Goal: Information Seeking & Learning: Learn about a topic

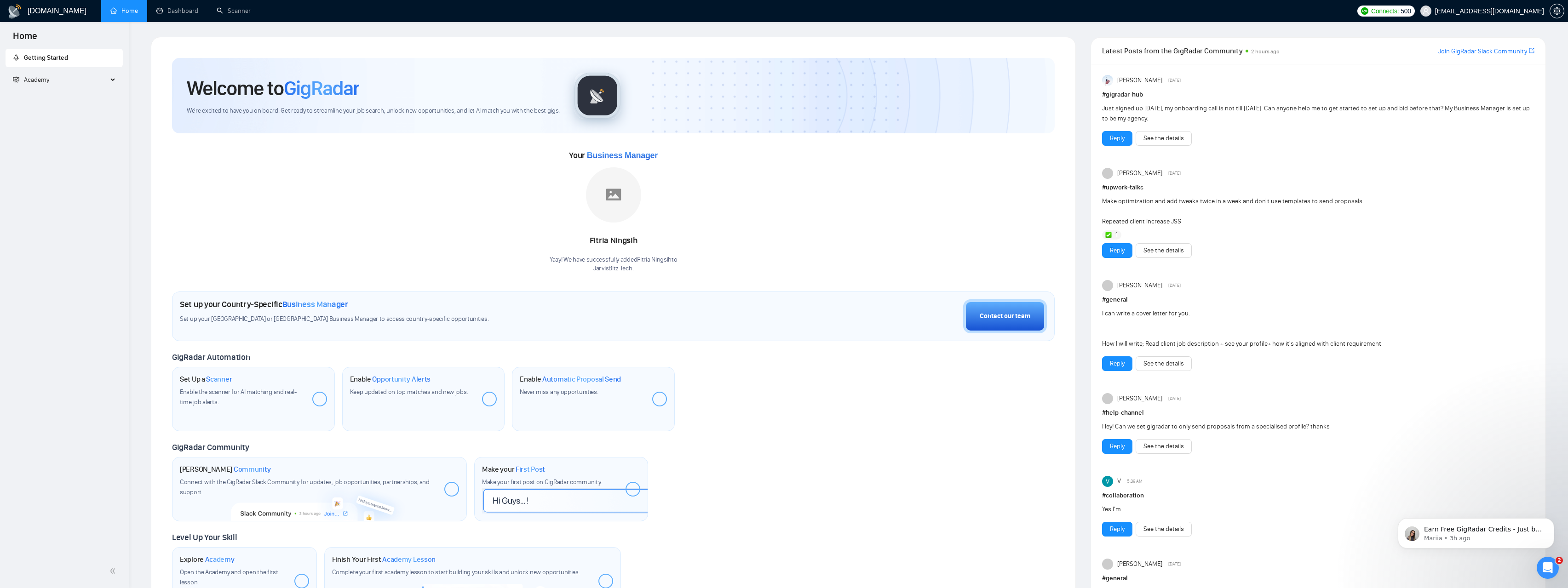
click at [103, 77] on span "Academy" at bounding box center [60, 80] width 95 height 18
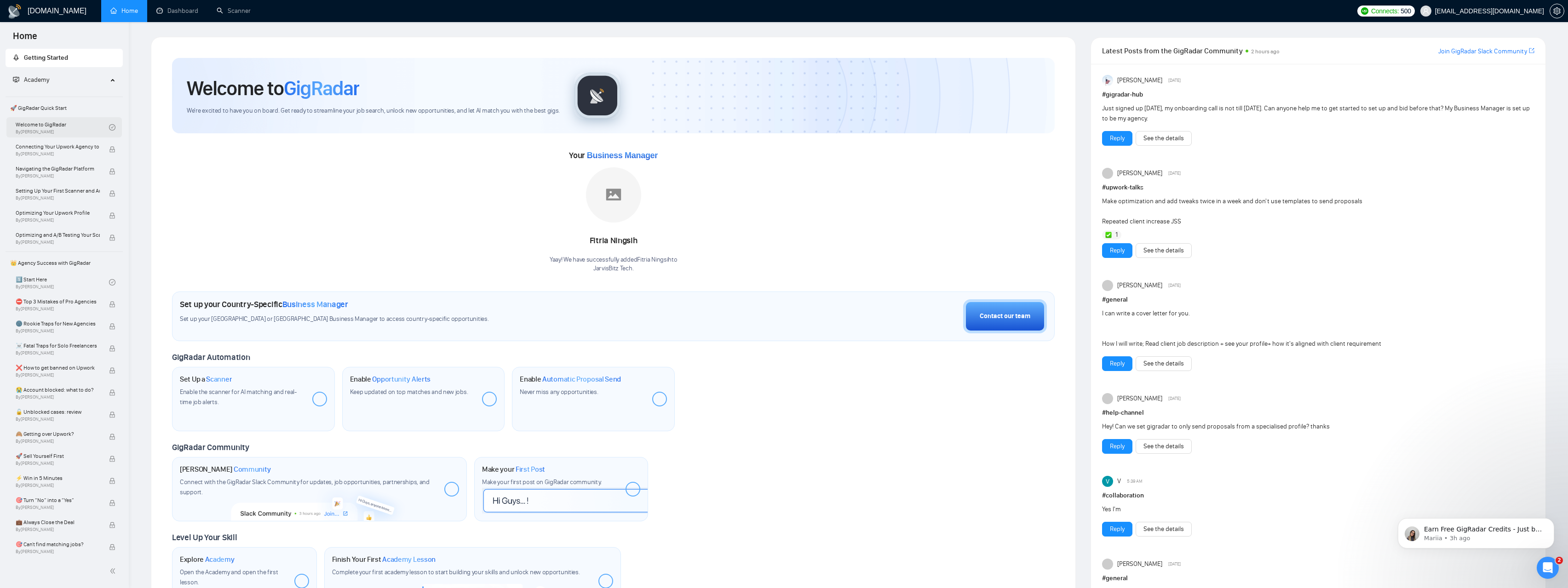
click at [56, 124] on link "Welcome to GigRadar By Vlad Timinsky" at bounding box center [62, 127] width 93 height 20
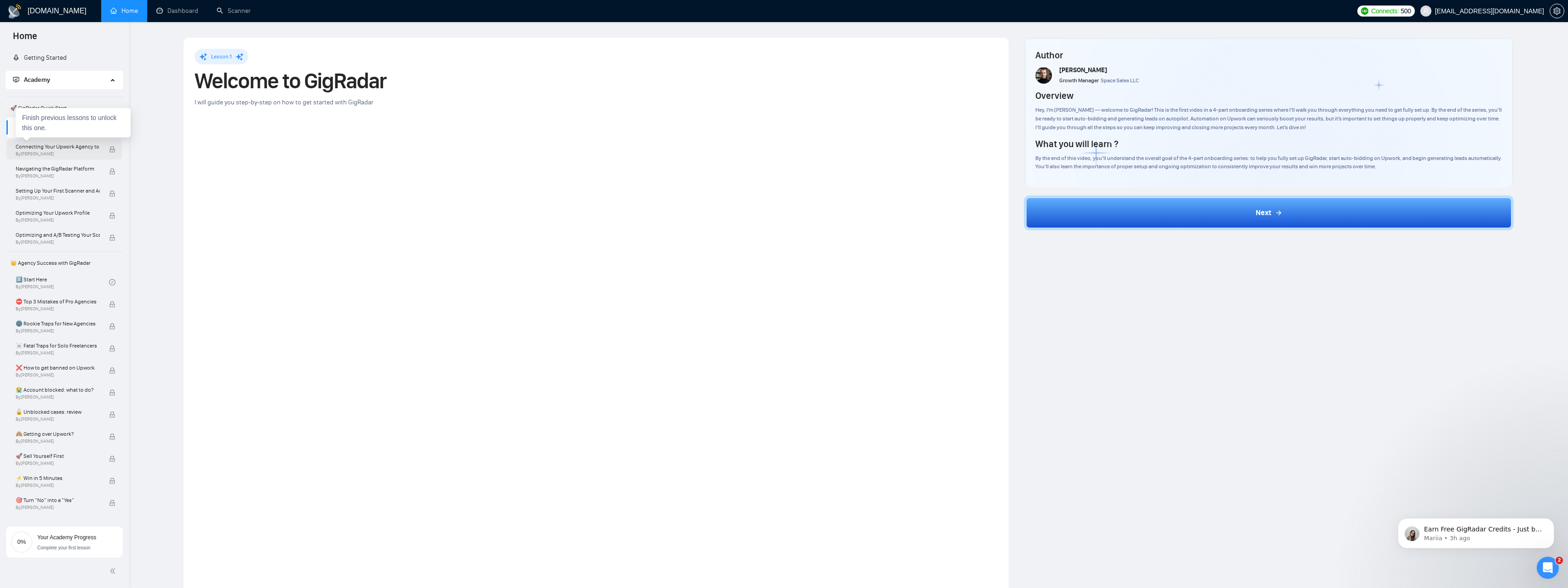
click at [72, 149] on span "Connecting Your Upwork Agency to GigRadar" at bounding box center [58, 146] width 84 height 9
click at [80, 146] on span "Connecting Your Upwork Agency to GigRadar" at bounding box center [58, 146] width 84 height 9
click at [31, 129] on link "Welcome to GigRadar By Vlad Timinsky" at bounding box center [62, 127] width 93 height 20
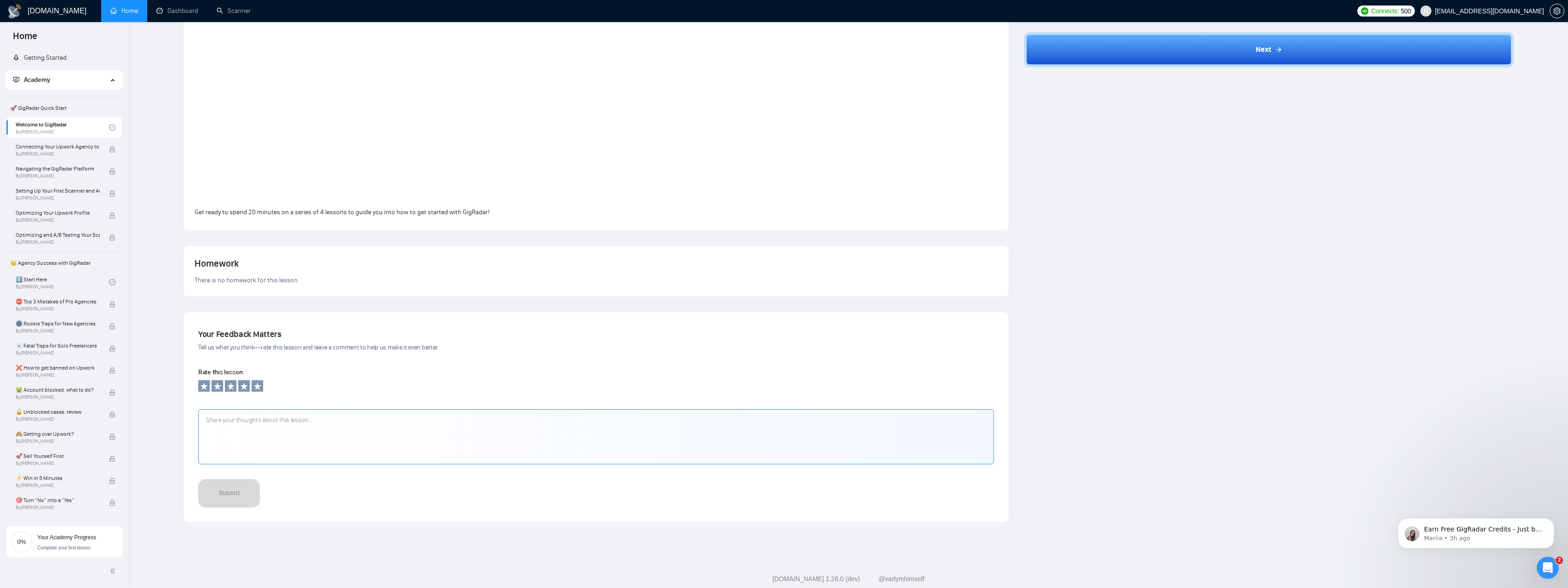
scroll to position [155, 0]
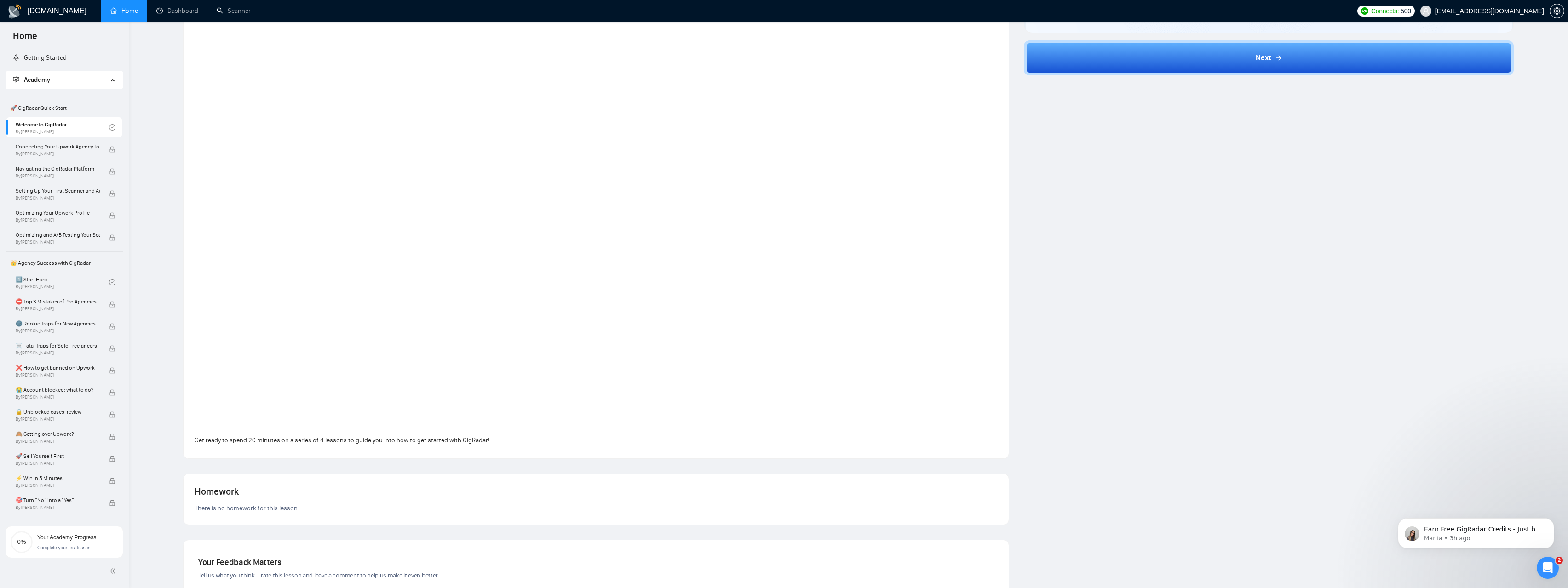
click at [200, 439] on span "Get ready to spend 20 minutes on a series of 4 lessons to guide you into how to…" at bounding box center [342, 440] width 295 height 8
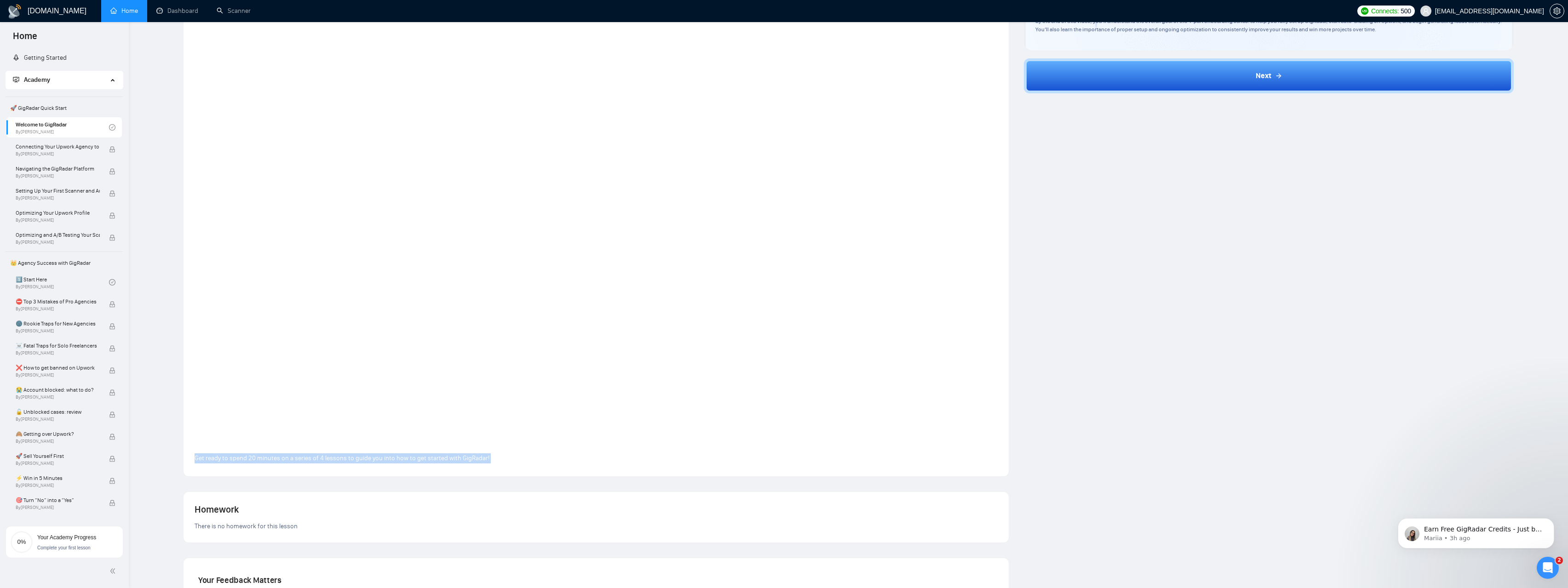
scroll to position [0, 0]
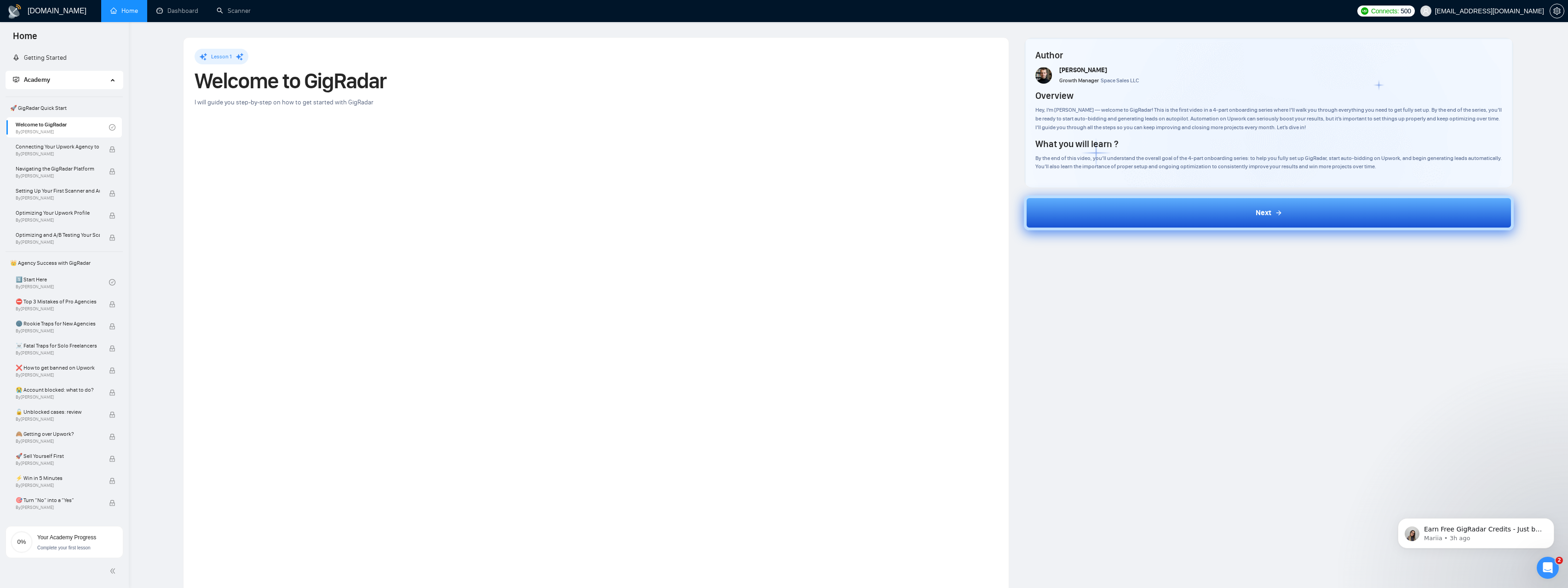
click at [1229, 229] on button "Next" at bounding box center [1269, 212] width 490 height 35
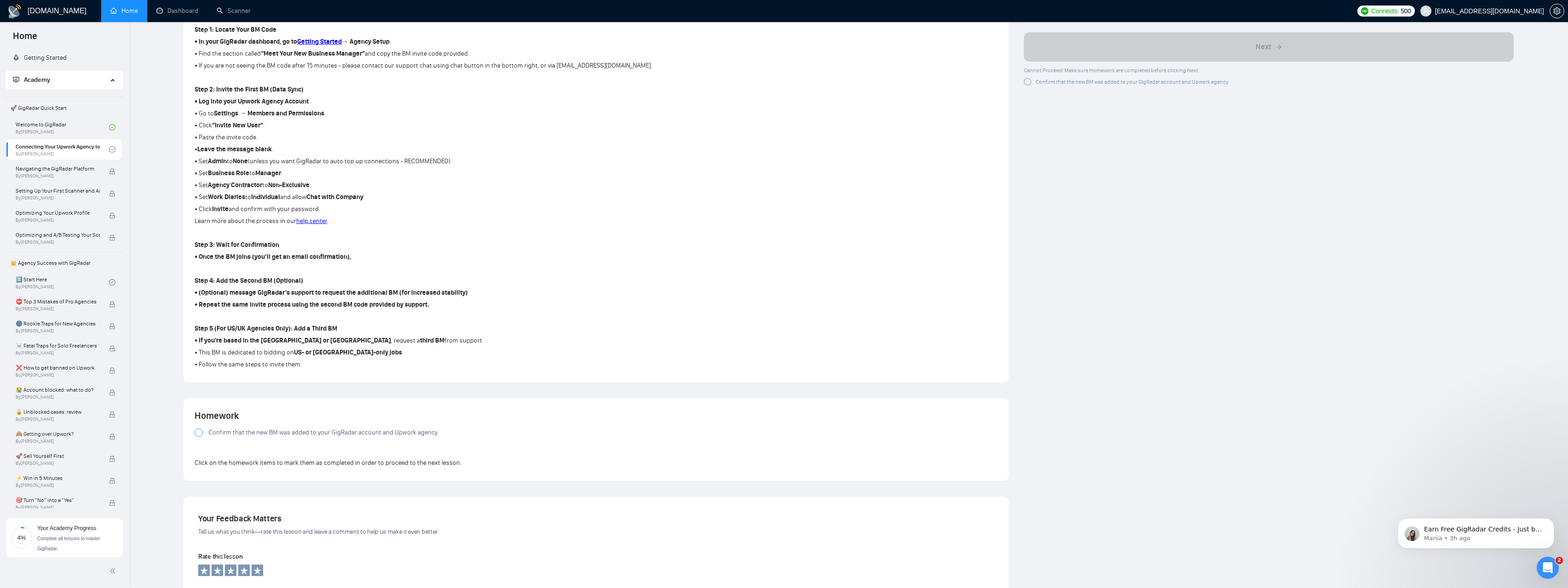
scroll to position [604, 0]
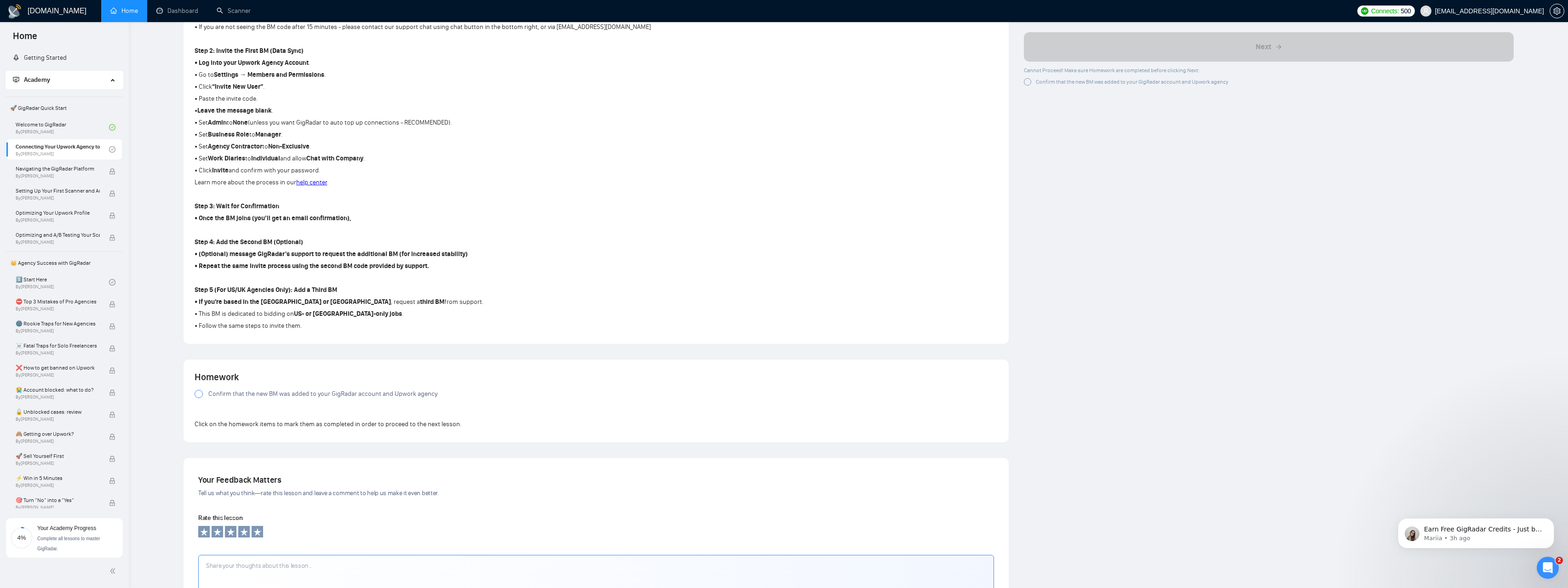
click at [343, 397] on span "Confirm that the new BM was added to your GigRadar account and Upwork agency" at bounding box center [323, 394] width 229 height 10
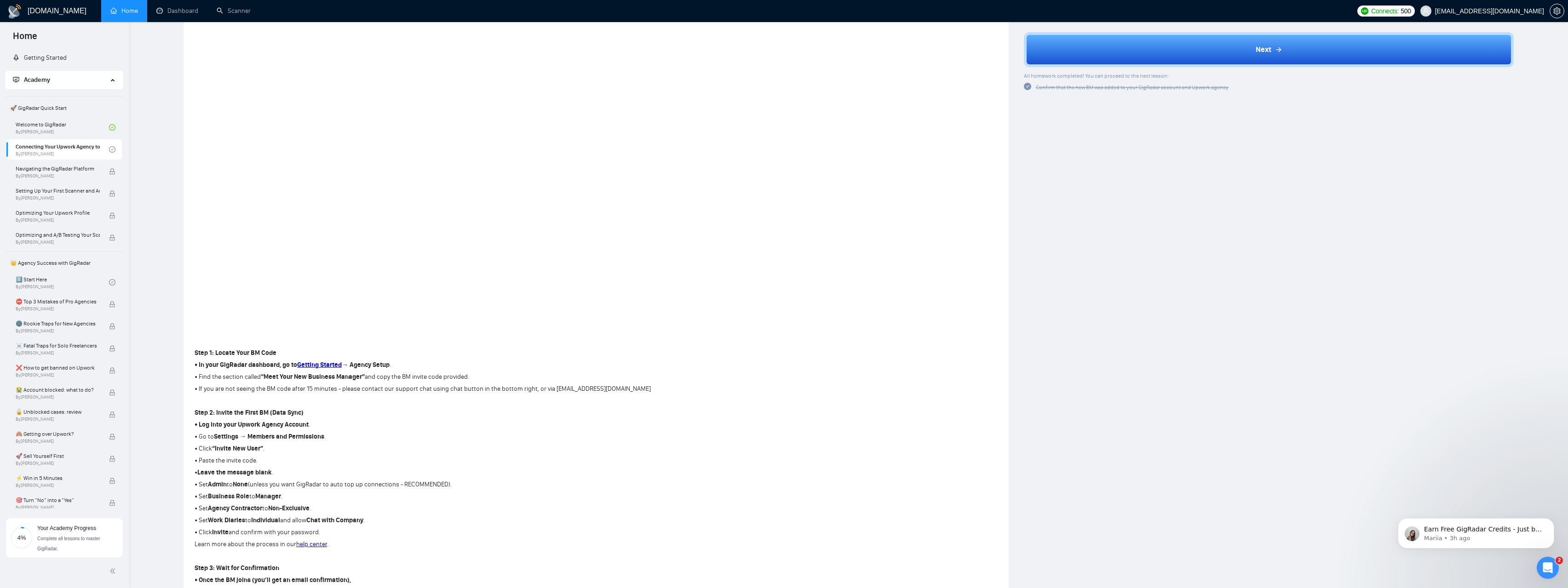
scroll to position [0, 0]
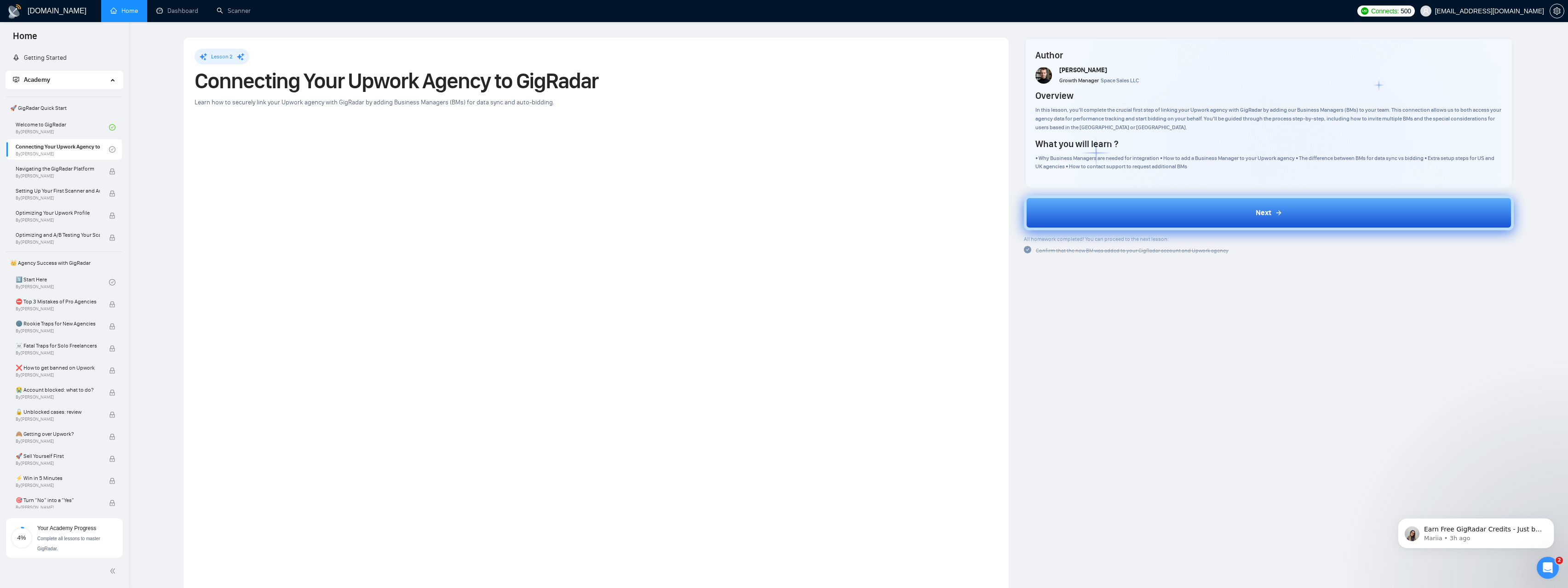
click at [1175, 219] on button "Next" at bounding box center [1269, 212] width 490 height 35
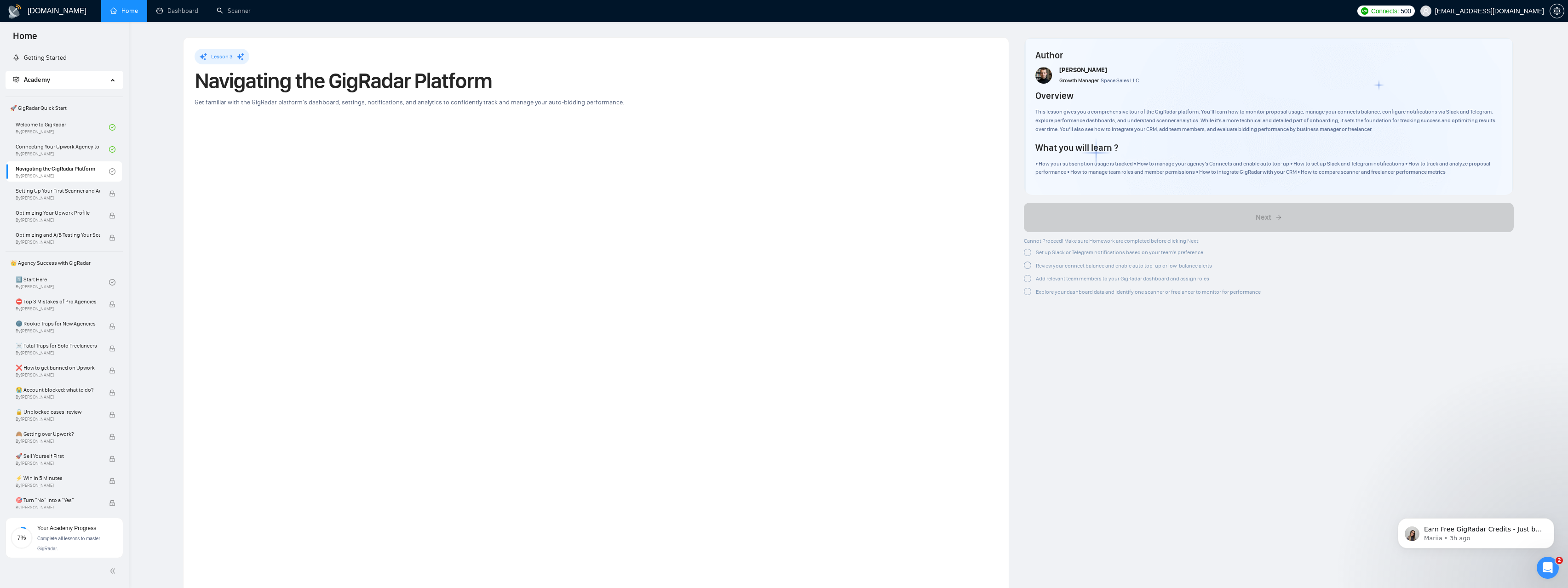
click at [548, 49] on div "Lesson 3" at bounding box center [596, 57] width 803 height 16
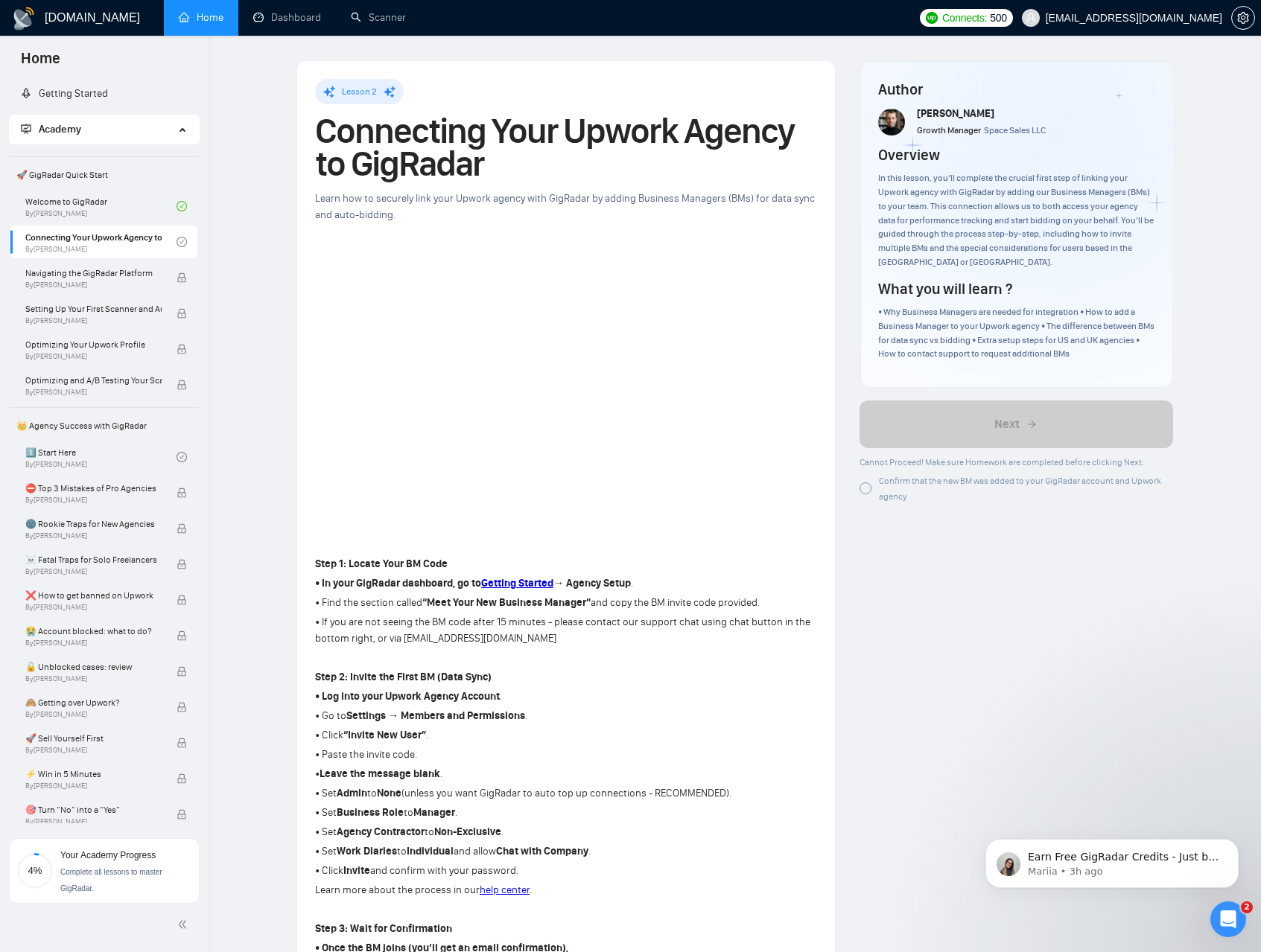
click at [190, 20] on link "Home" at bounding box center [200, 17] width 44 height 13
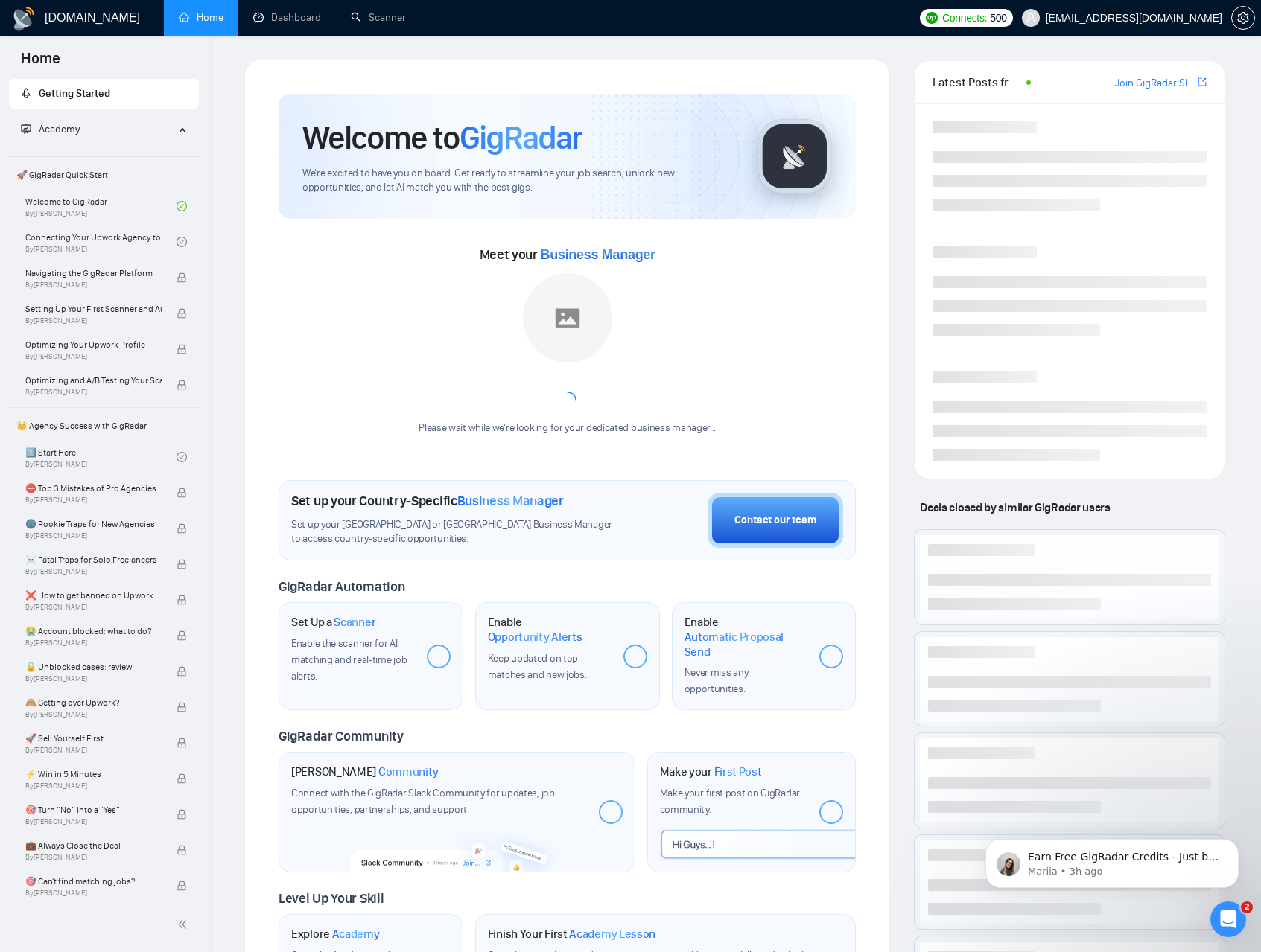
click at [132, 127] on span "Academy" at bounding box center [98, 129] width 154 height 30
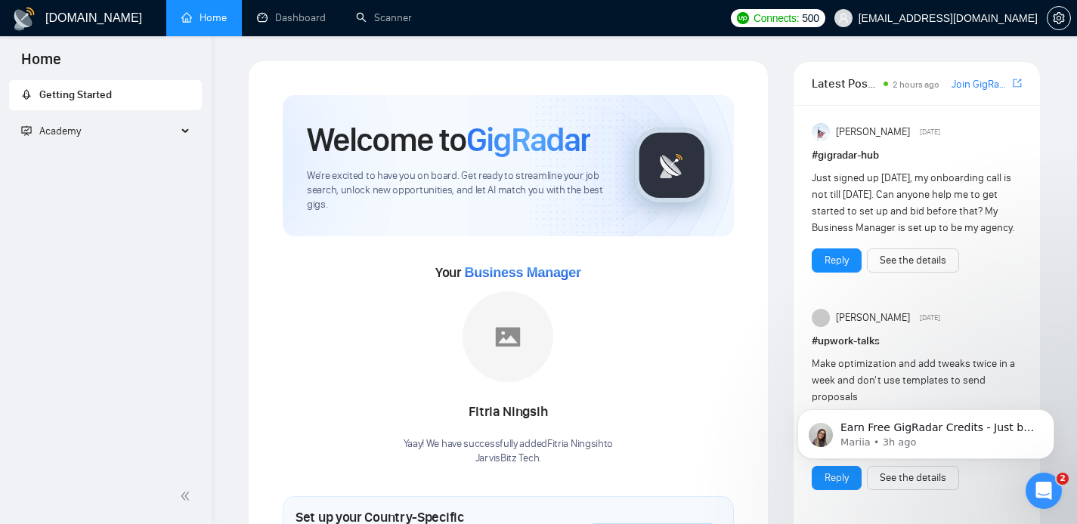
click at [201, 24] on link "Home" at bounding box center [203, 17] width 45 height 13
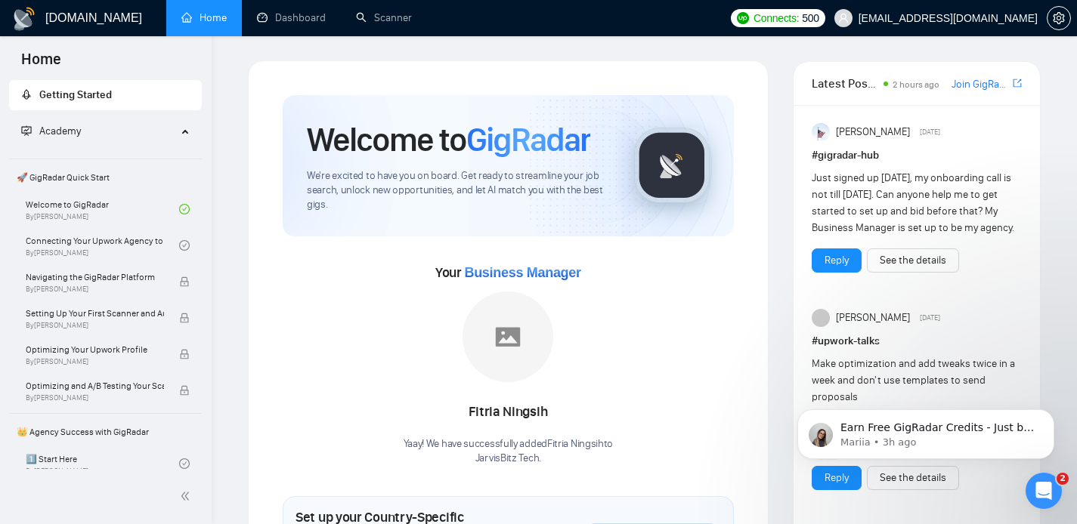
scroll to position [19, 0]
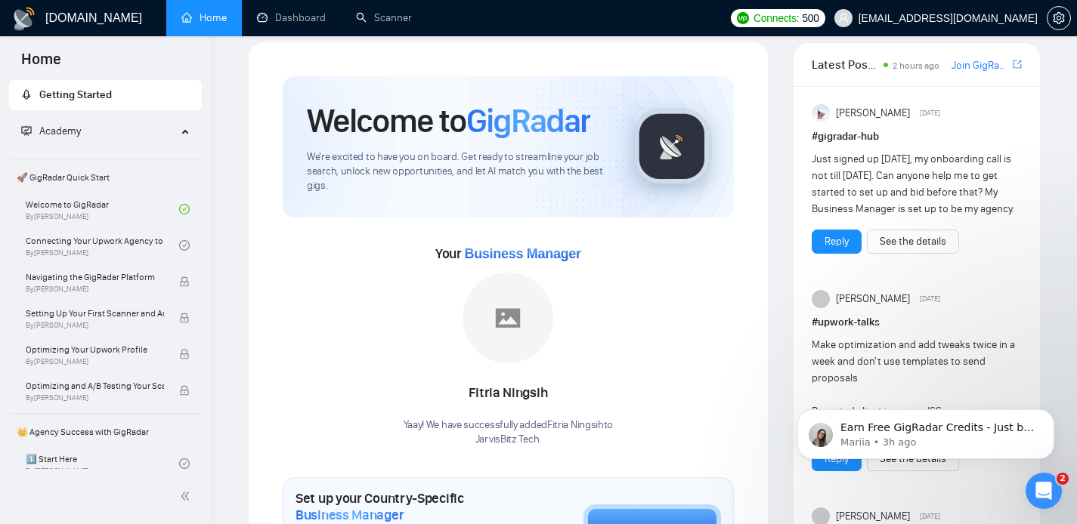
click at [62, 91] on span "Getting Started" at bounding box center [75, 94] width 73 height 13
click at [283, 11] on link "Dashboard" at bounding box center [291, 17] width 69 height 13
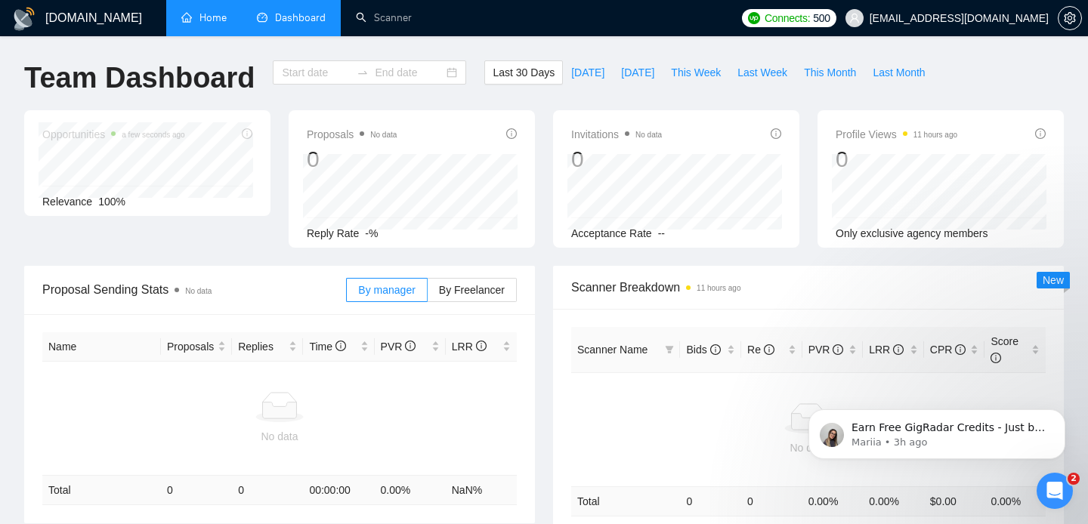
type input "2025-07-26"
type input "2025-08-25"
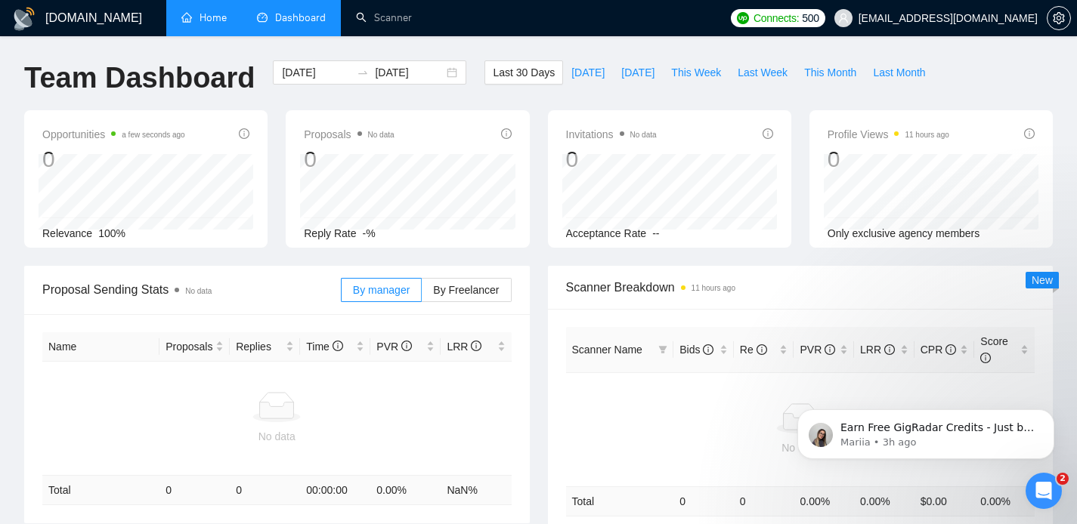
click at [206, 14] on link "Home" at bounding box center [203, 17] width 45 height 13
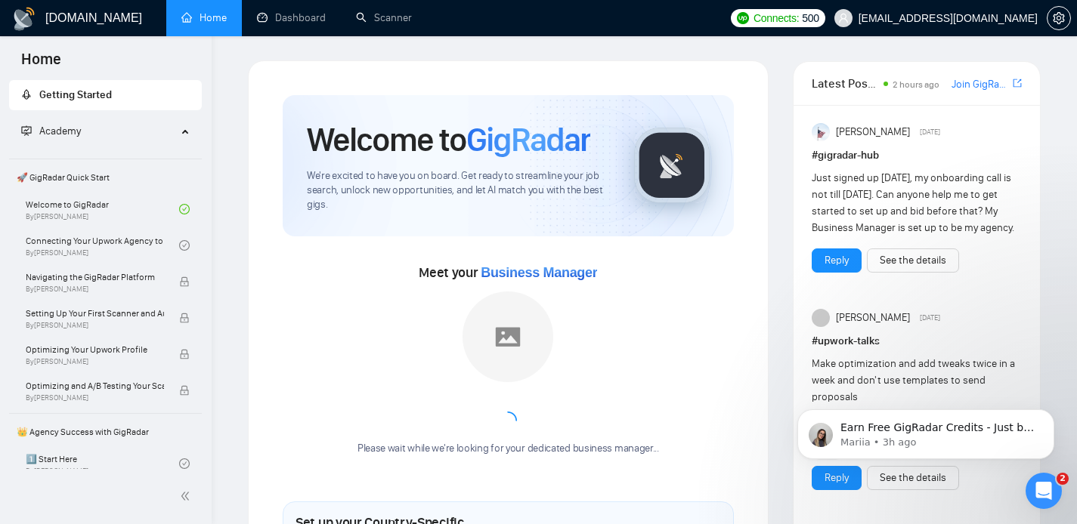
click at [527, 274] on span "Business Manager" at bounding box center [539, 272] width 116 height 15
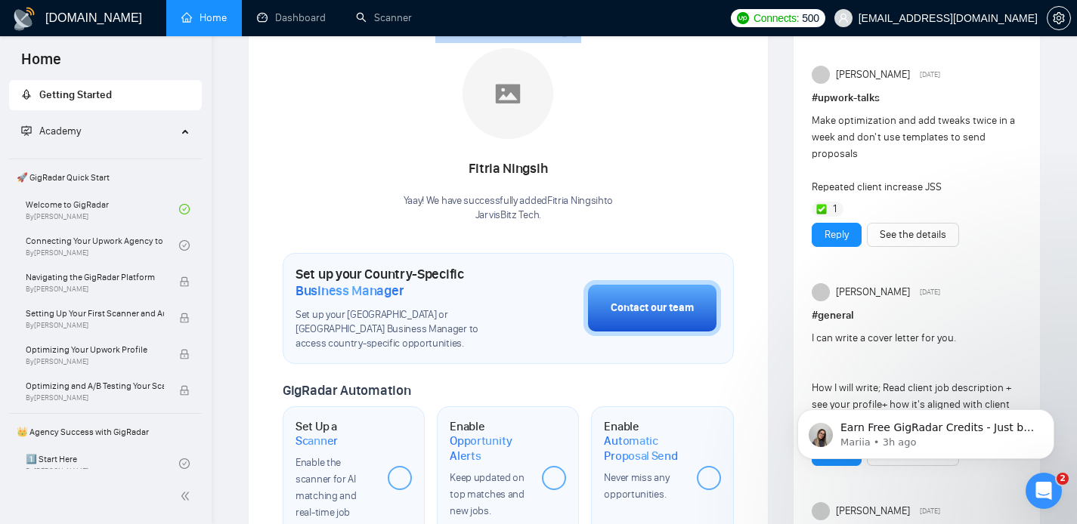
scroll to position [72, 0]
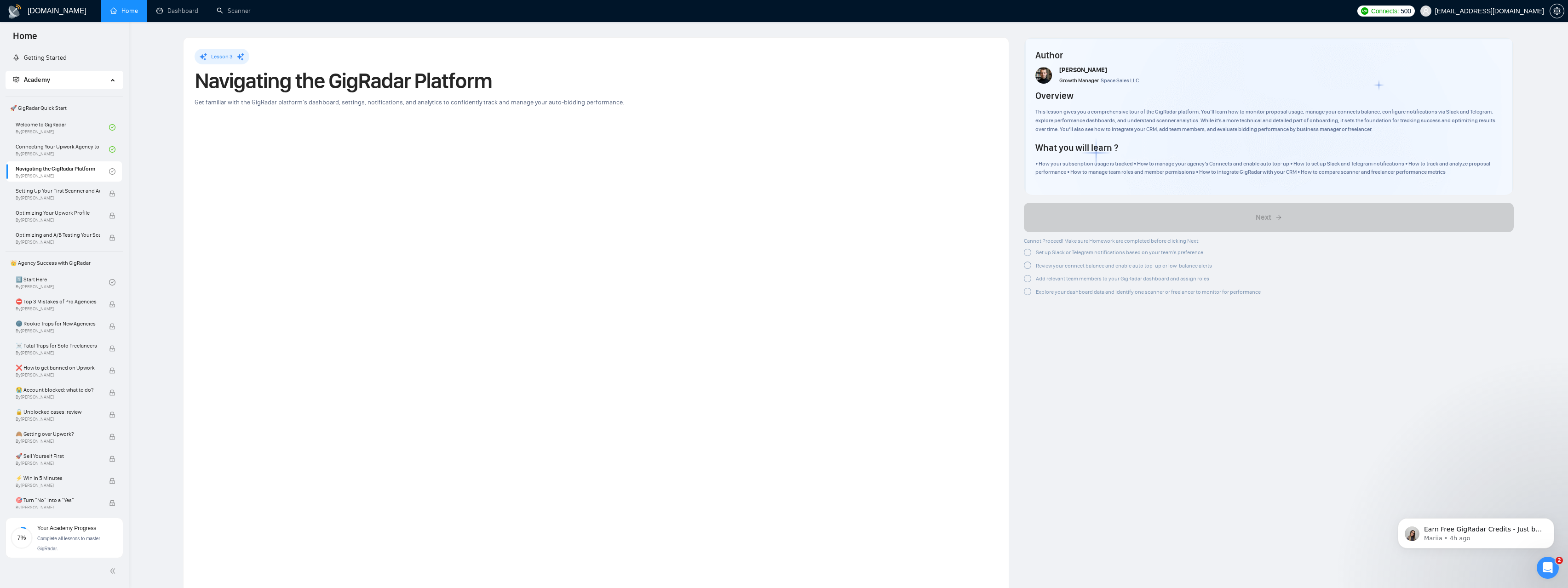
click at [1054, 254] on span "Set up Slack or Telegram notifications based on your team’s preference" at bounding box center [1119, 253] width 167 height 7
click at [1054, 264] on span "Review your connect balance and enable auto top-up or low-balance alerts" at bounding box center [1124, 264] width 176 height 7
click at [1055, 273] on span "Add relevant team members to your GigRadar dashboard and assign roles" at bounding box center [1122, 275] width 173 height 7
click at [1057, 287] on span "Explore your dashboard data and identify one scanner or freelancer to monitor f…" at bounding box center [1149, 287] width 225 height 7
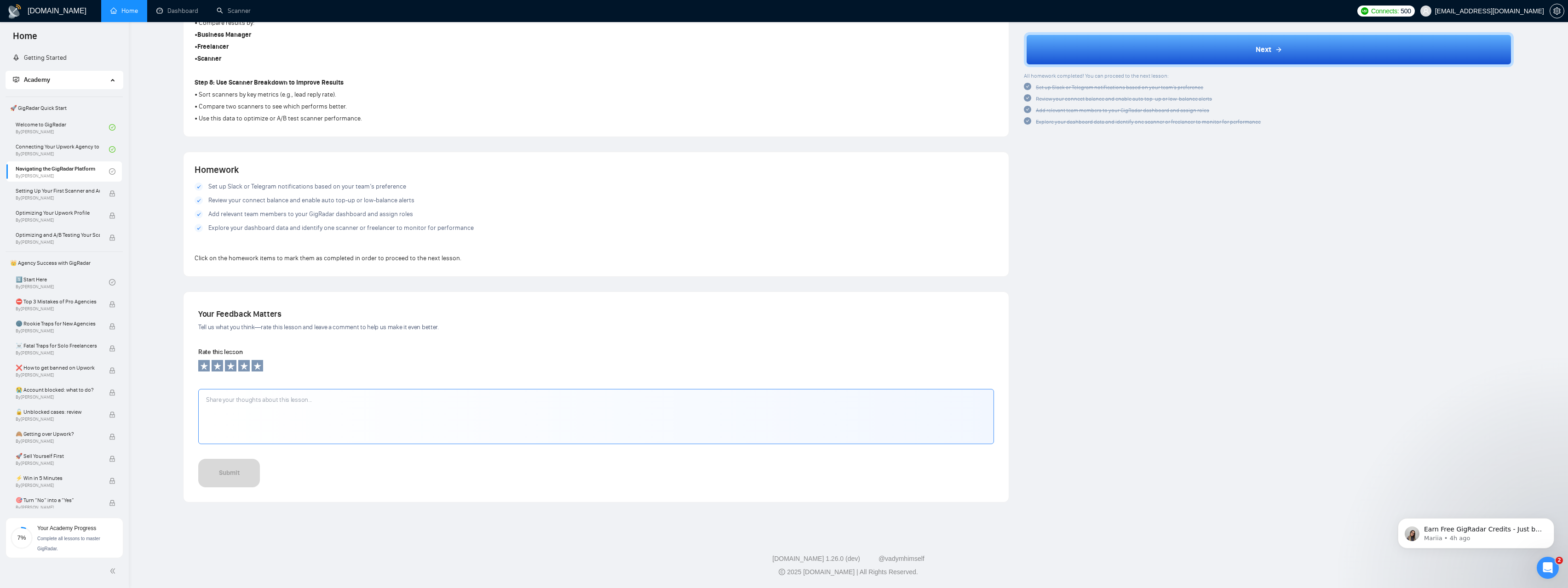
scroll to position [857, 0]
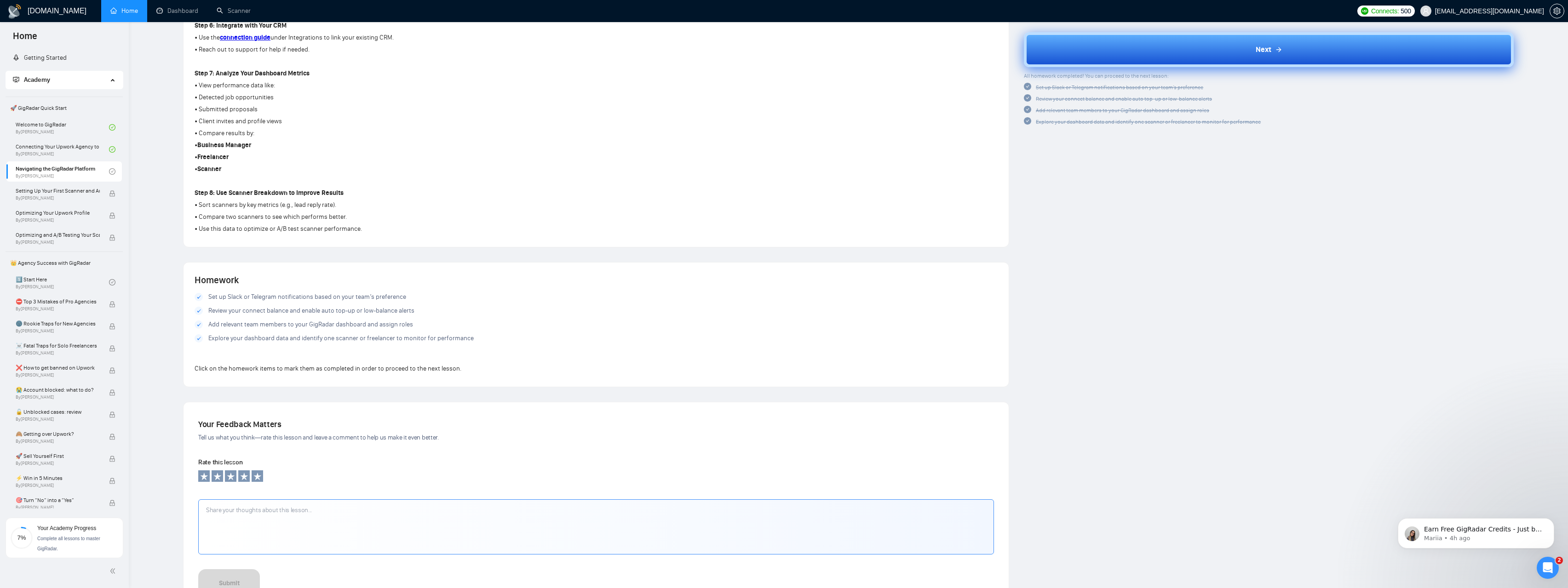
click at [1169, 58] on button "Next" at bounding box center [1269, 49] width 490 height 35
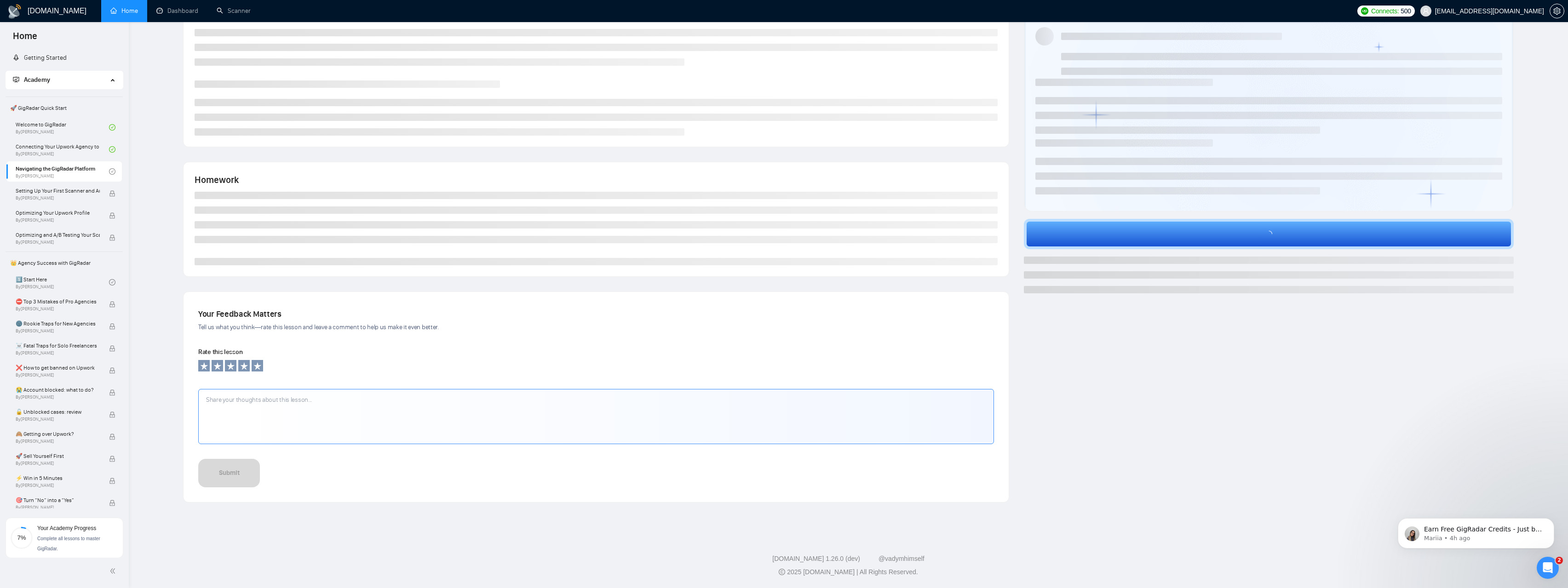
scroll to position [38, 0]
